Goal: Check status

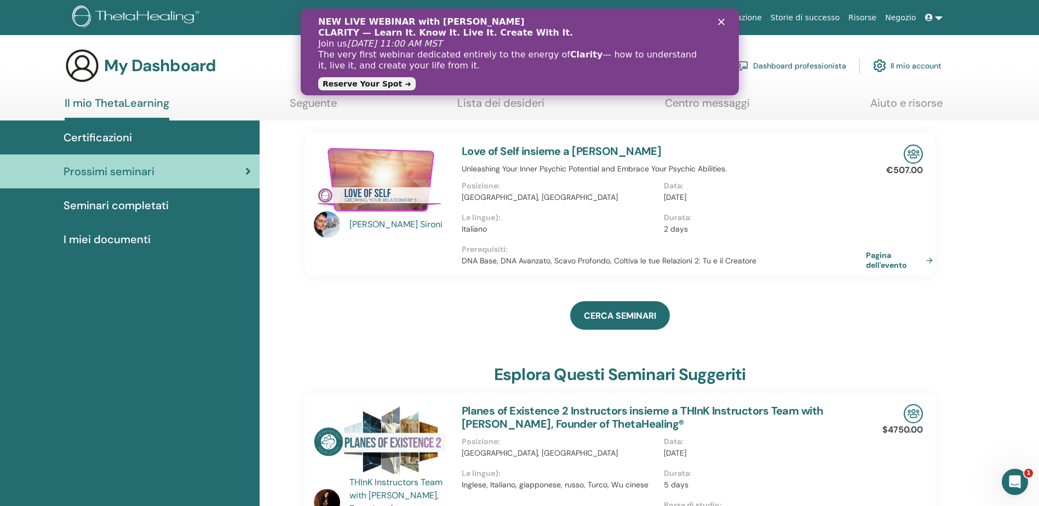
click at [142, 205] on span "Seminari completati" at bounding box center [116, 205] width 105 height 16
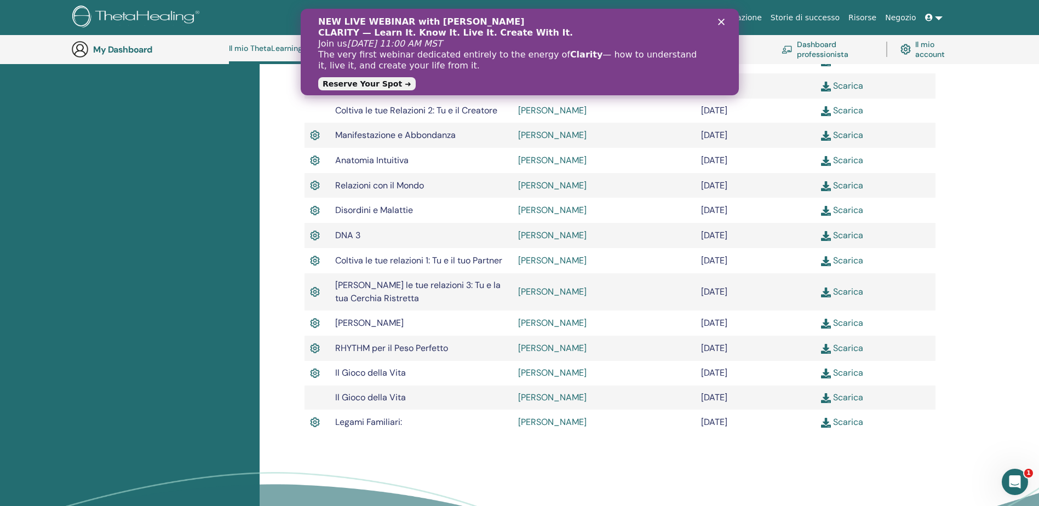
scroll to position [412, 0]
click at [721, 20] on icon "Chiudi" at bounding box center [720, 22] width 7 height 7
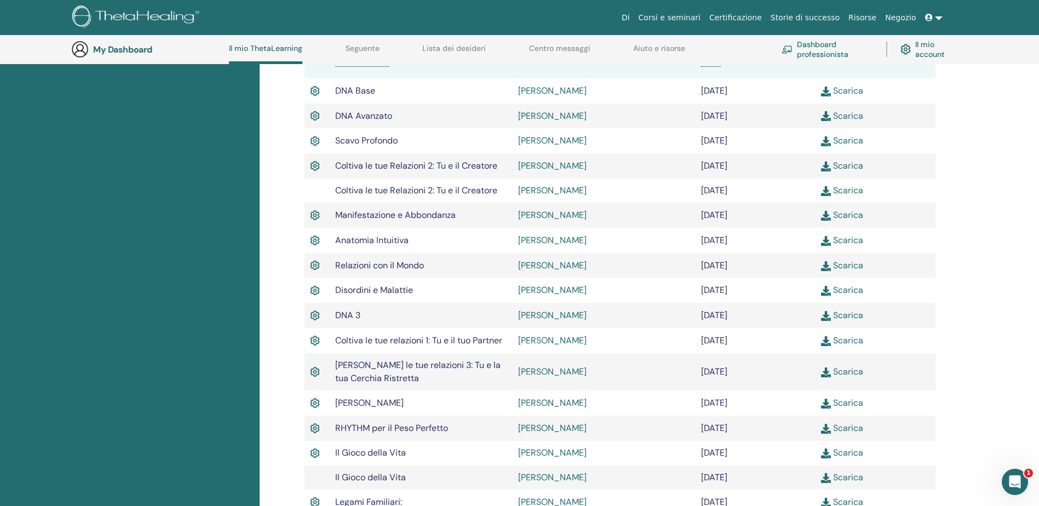
scroll to position [193, 0]
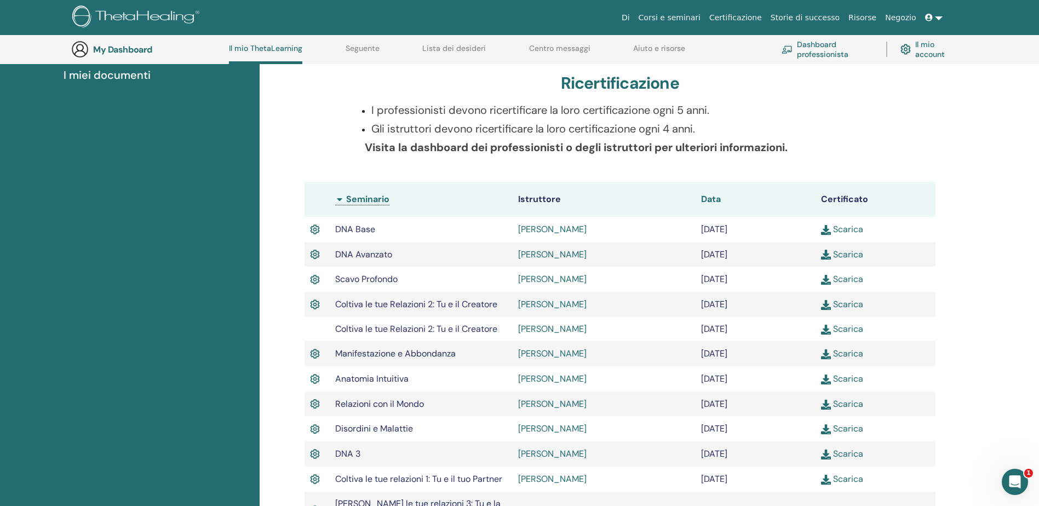
click at [707, 197] on span "Data" at bounding box center [711, 198] width 20 height 11
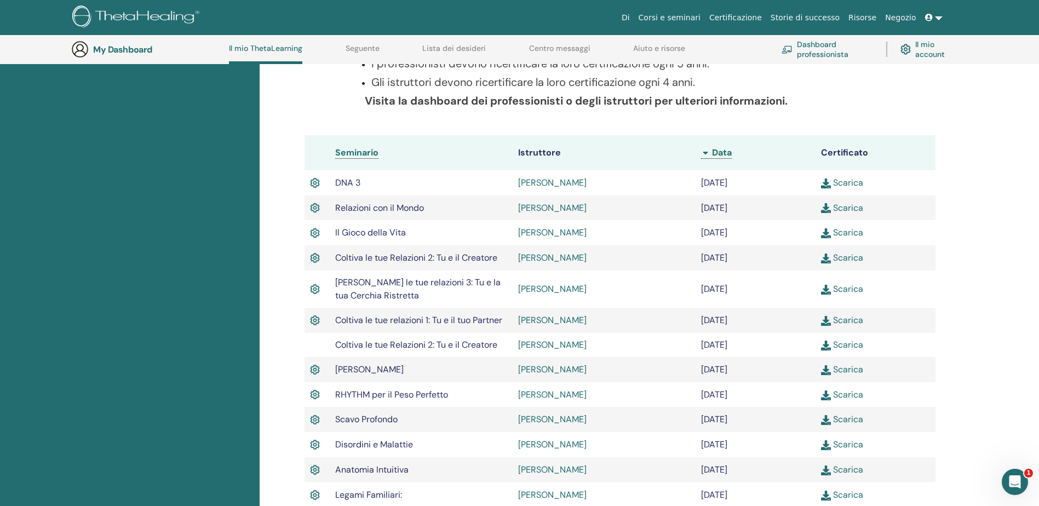
scroll to position [139, 0]
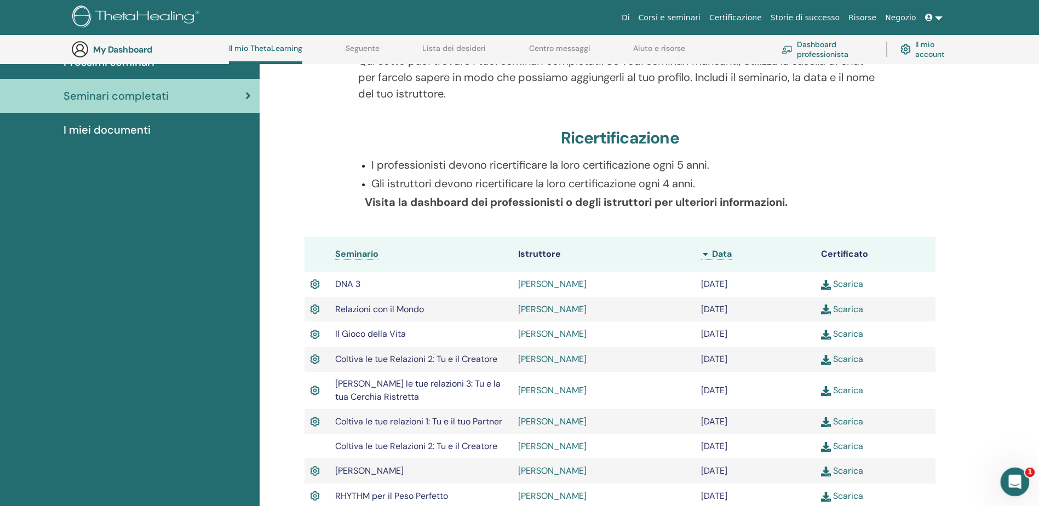
click at [1020, 478] on icon "Apri il messenger Intercom" at bounding box center [1013, 480] width 18 height 18
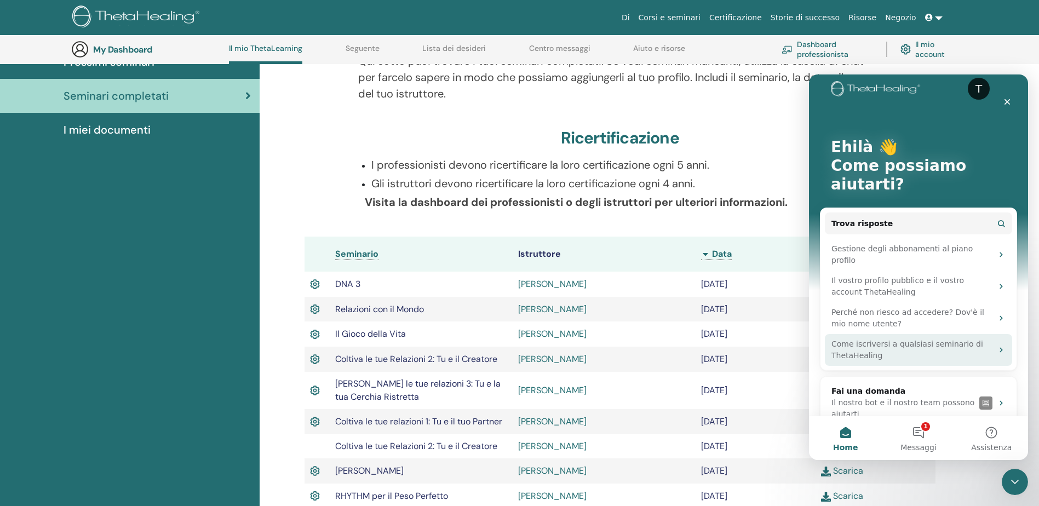
scroll to position [22, 0]
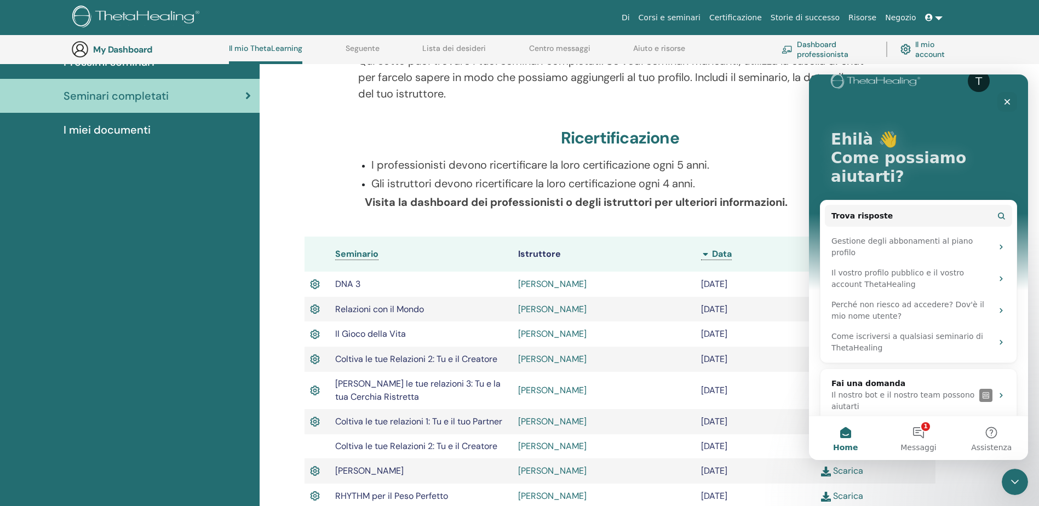
drag, startPoint x: 195, startPoint y: 164, endPoint x: 401, endPoint y: 148, distance: 206.5
click at [195, 165] on div "Certificazioni Prossimi seminari Seminari completati I miei documenti" at bounding box center [130, 433] width 260 height 844
click at [1004, 102] on icon "Chiudi" at bounding box center [1007, 101] width 9 height 9
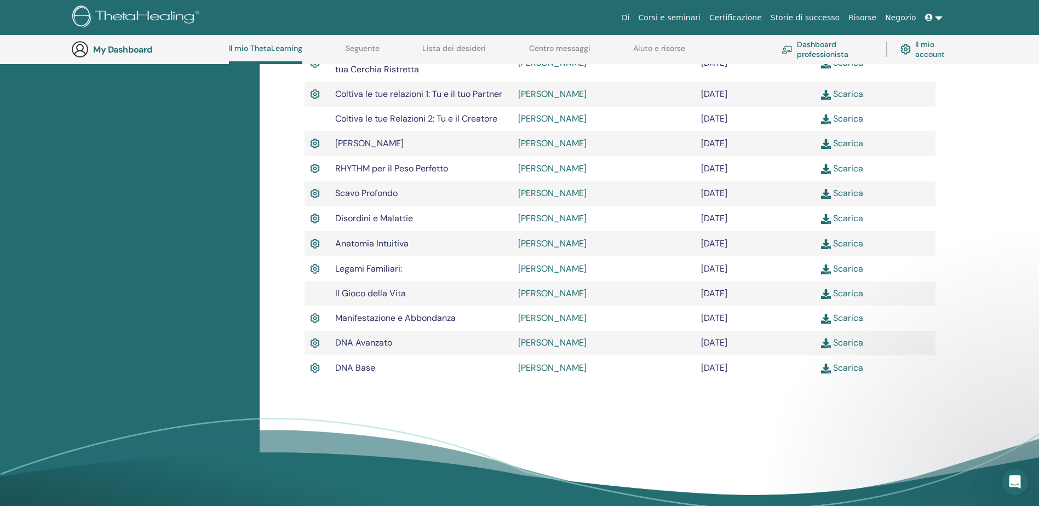
scroll to position [467, 0]
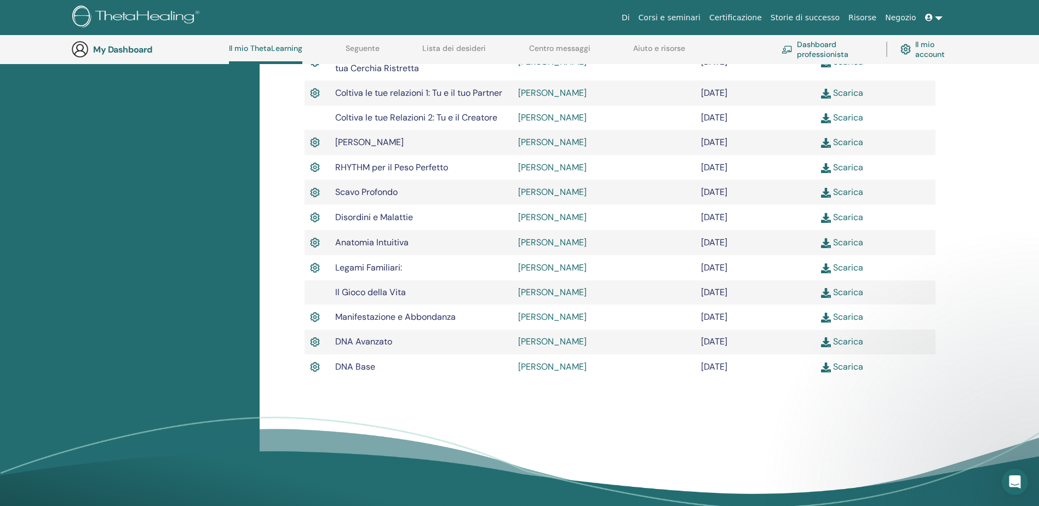
click at [313, 318] on img at bounding box center [315, 317] width 10 height 14
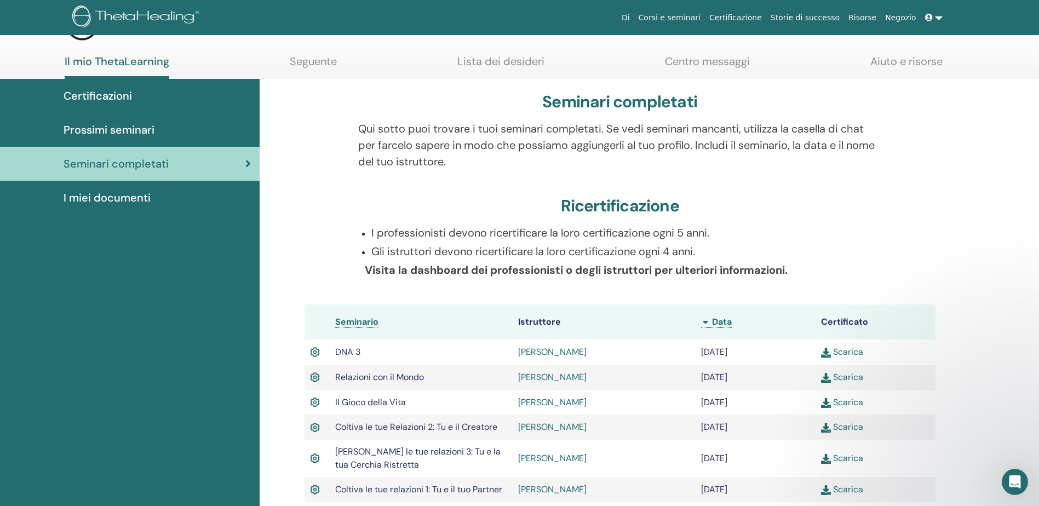
scroll to position [0, 0]
